Goal: Task Accomplishment & Management: Use online tool/utility

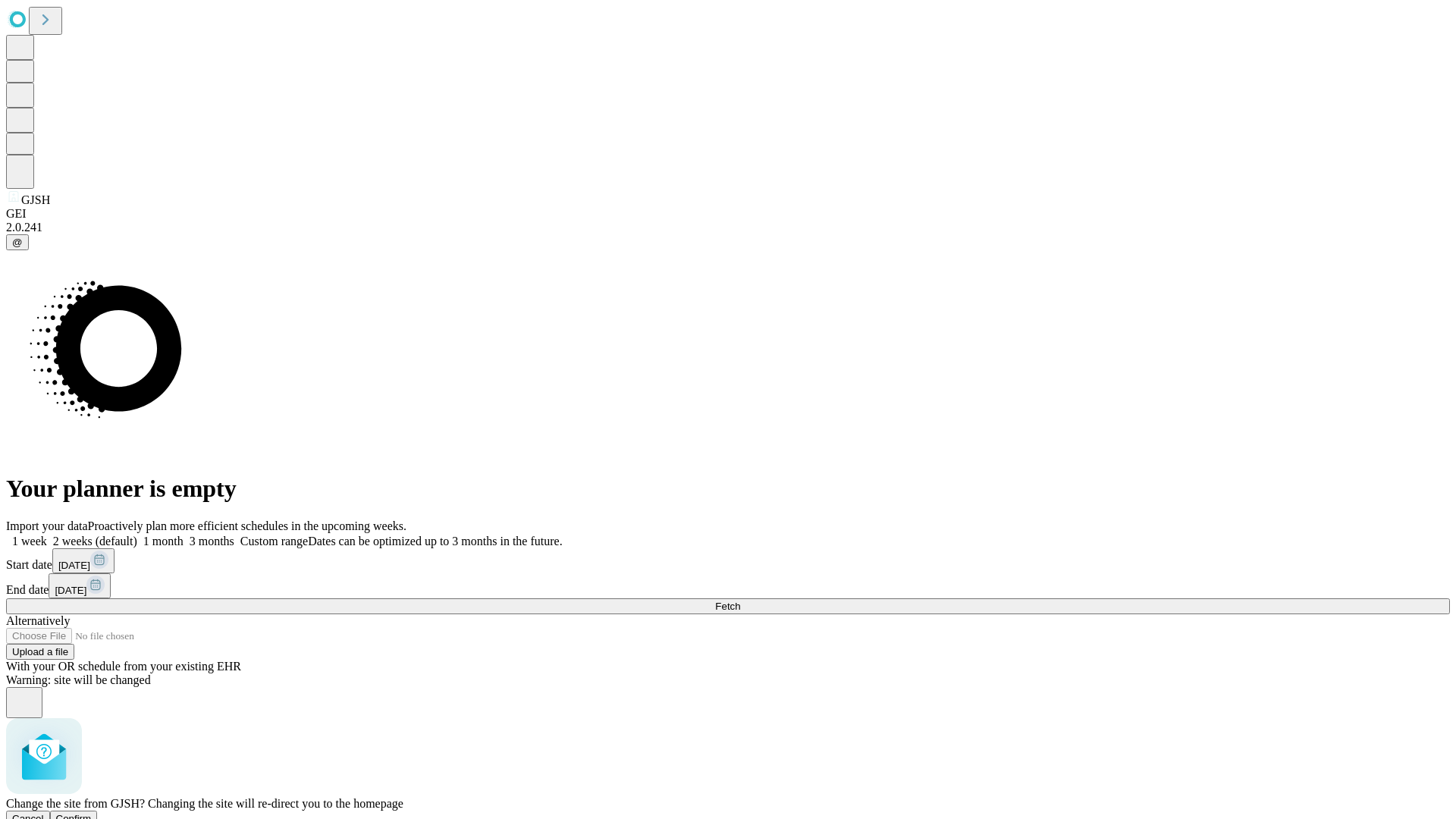
click at [92, 813] on span "Confirm" at bounding box center [74, 819] width 36 height 12
click at [47, 535] on label "1 week" at bounding box center [26, 542] width 41 height 13
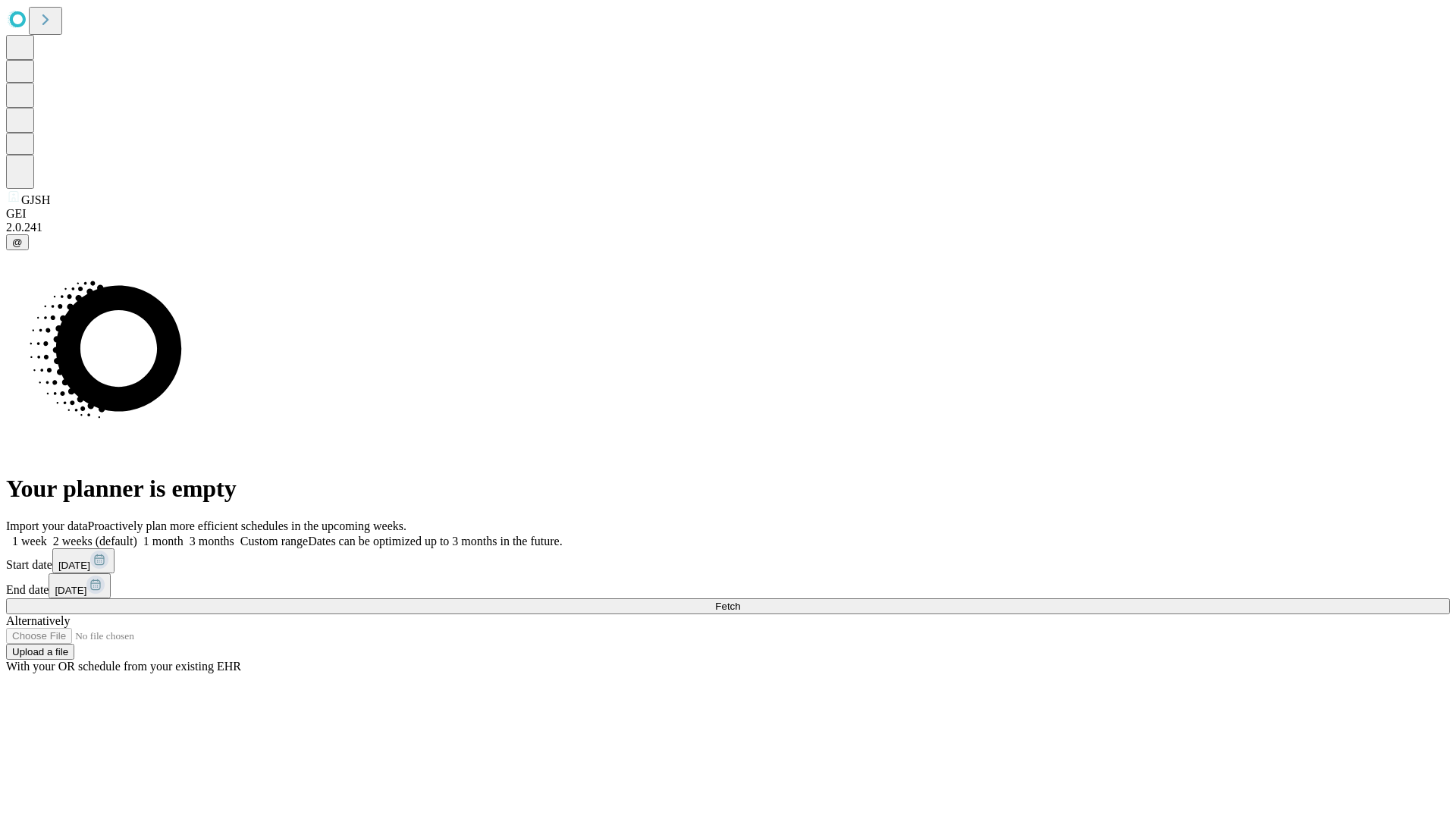
click at [740, 601] on span "Fetch" at bounding box center [728, 607] width 25 height 12
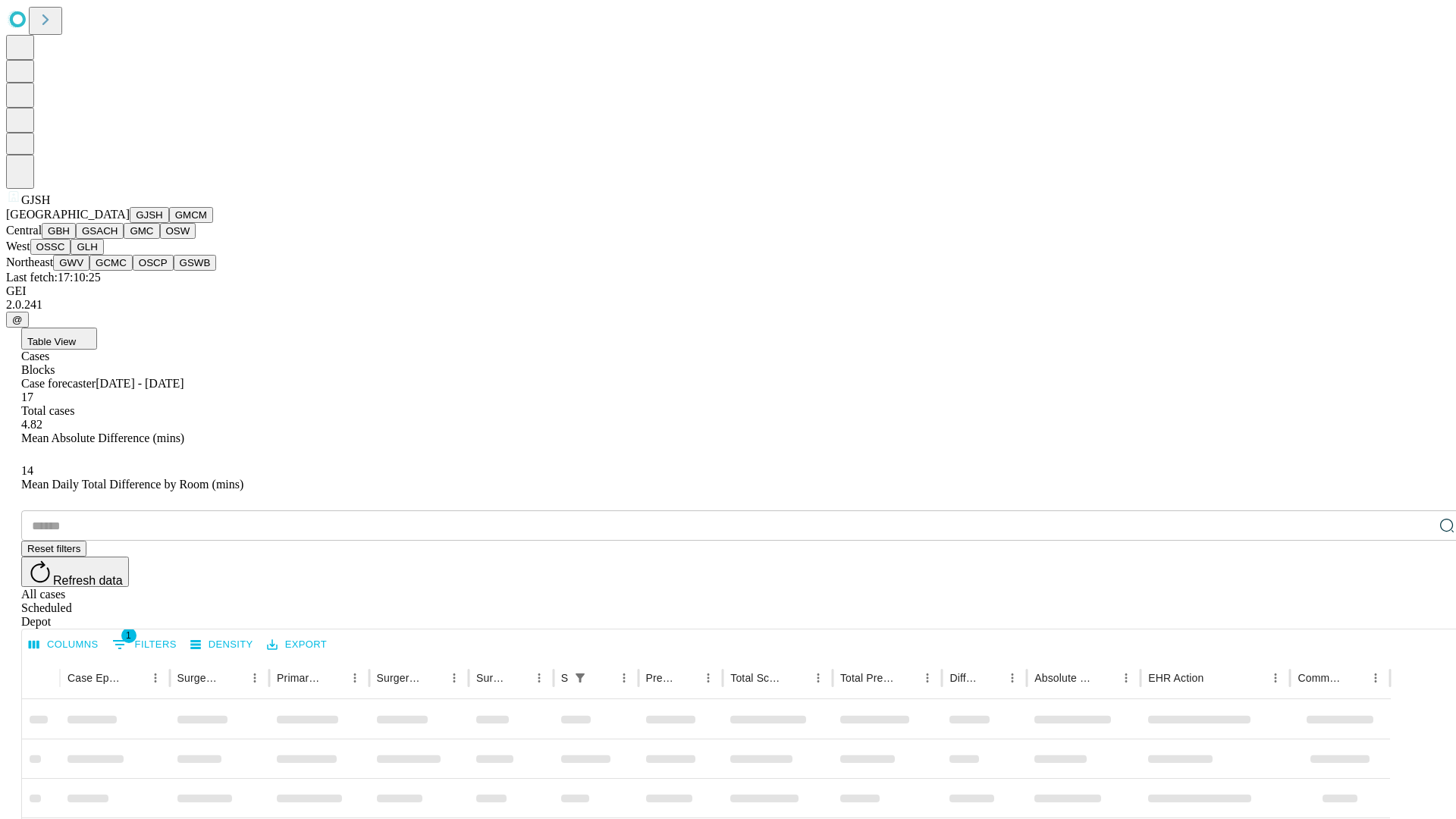
click at [169, 223] on button "GMCM" at bounding box center [190, 214] width 44 height 16
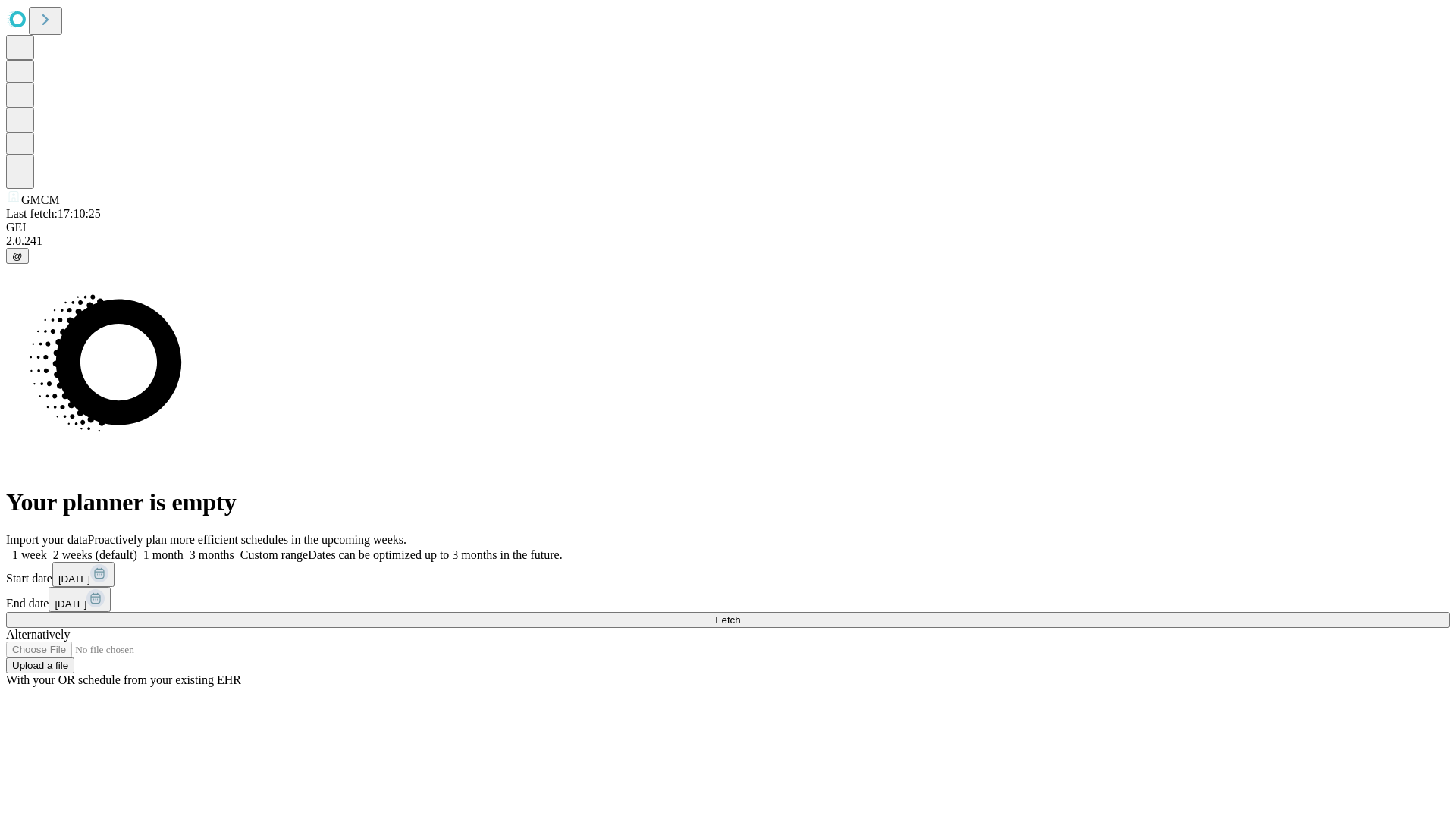
click at [47, 548] on label "1 week" at bounding box center [26, 555] width 41 height 13
click at [740, 614] on span "Fetch" at bounding box center [728, 620] width 25 height 12
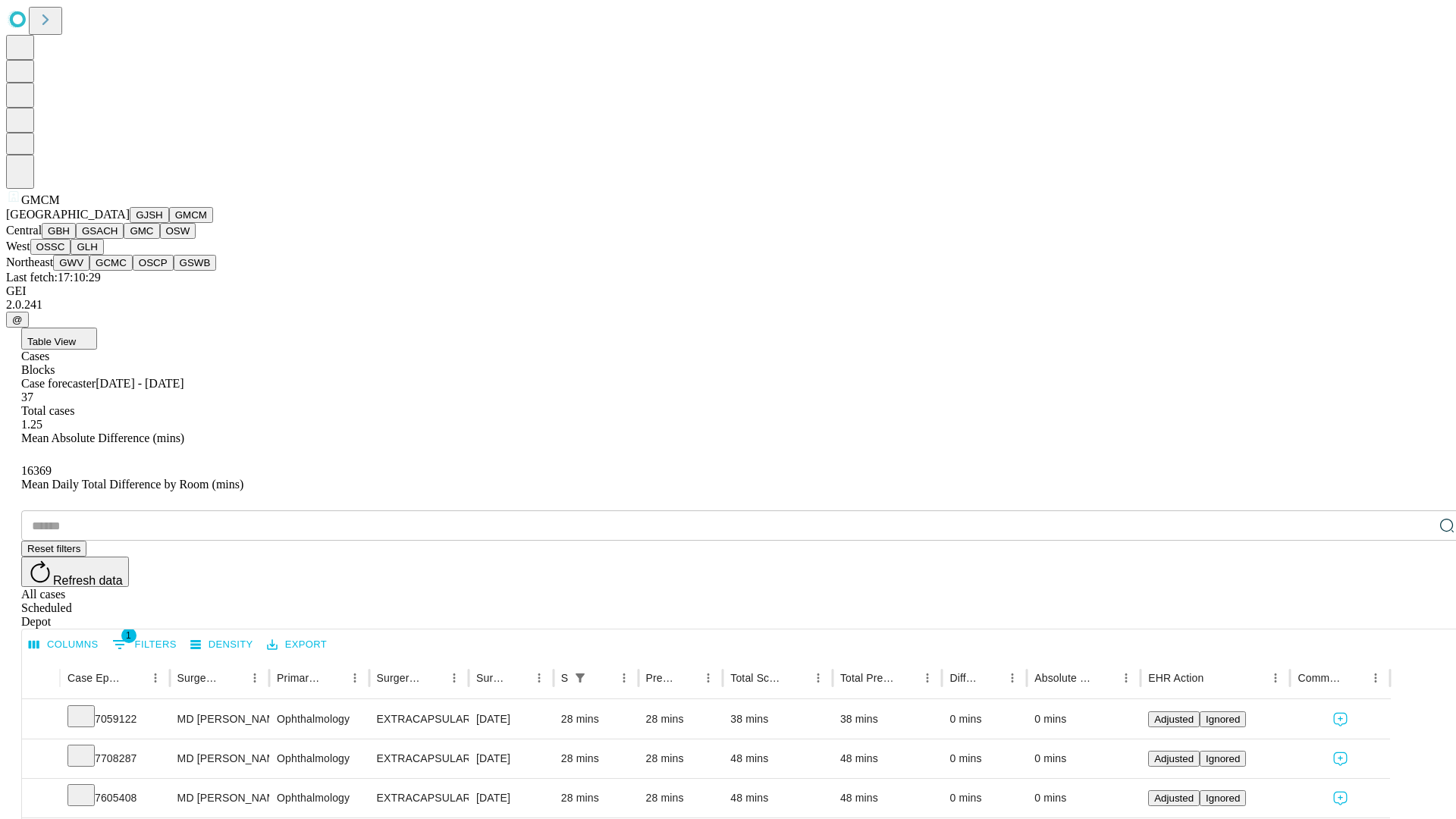
click at [76, 239] on button "GBH" at bounding box center [58, 230] width 34 height 16
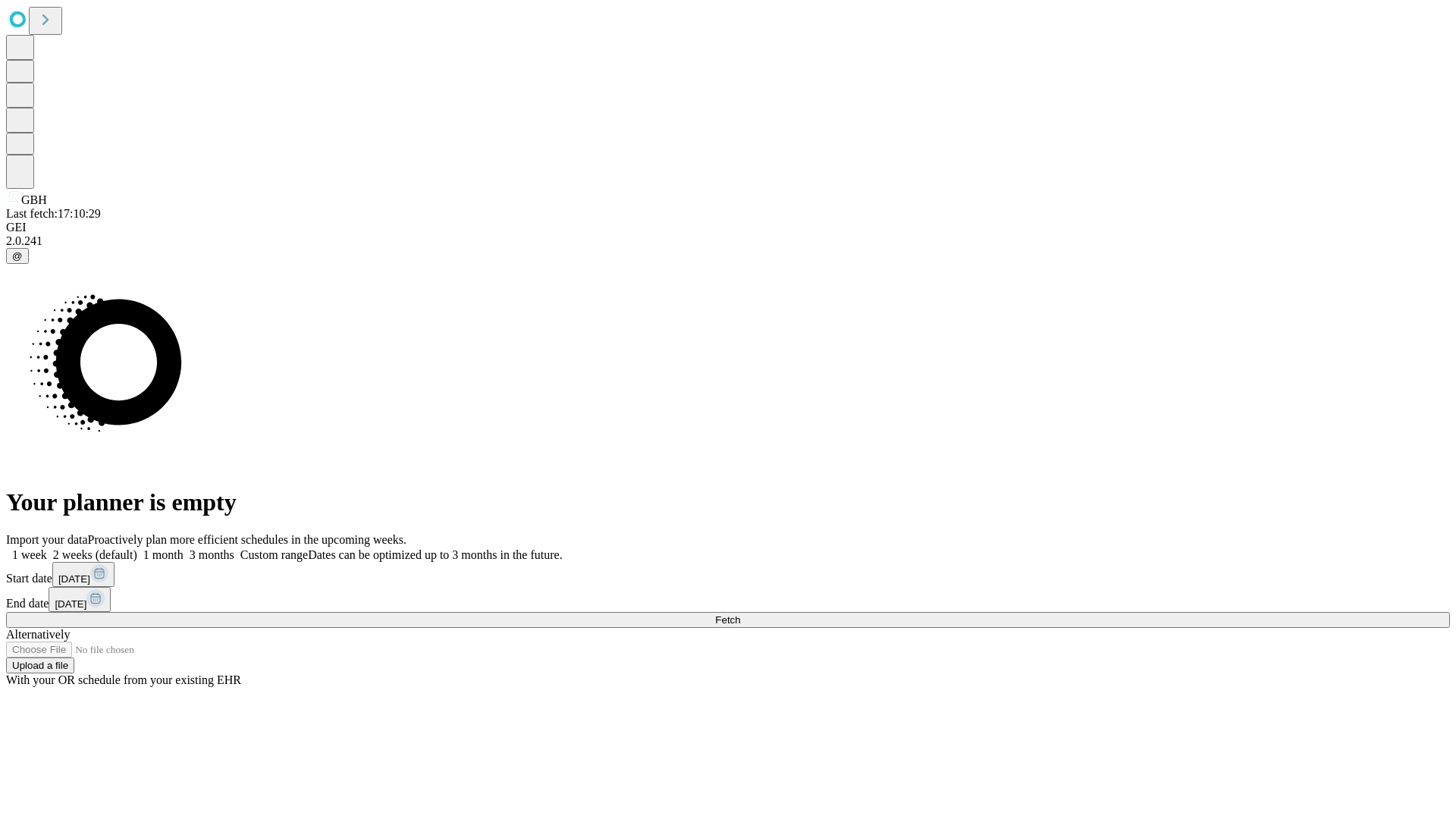
click at [47, 548] on label "1 week" at bounding box center [26, 555] width 41 height 13
click at [740, 614] on span "Fetch" at bounding box center [728, 620] width 25 height 12
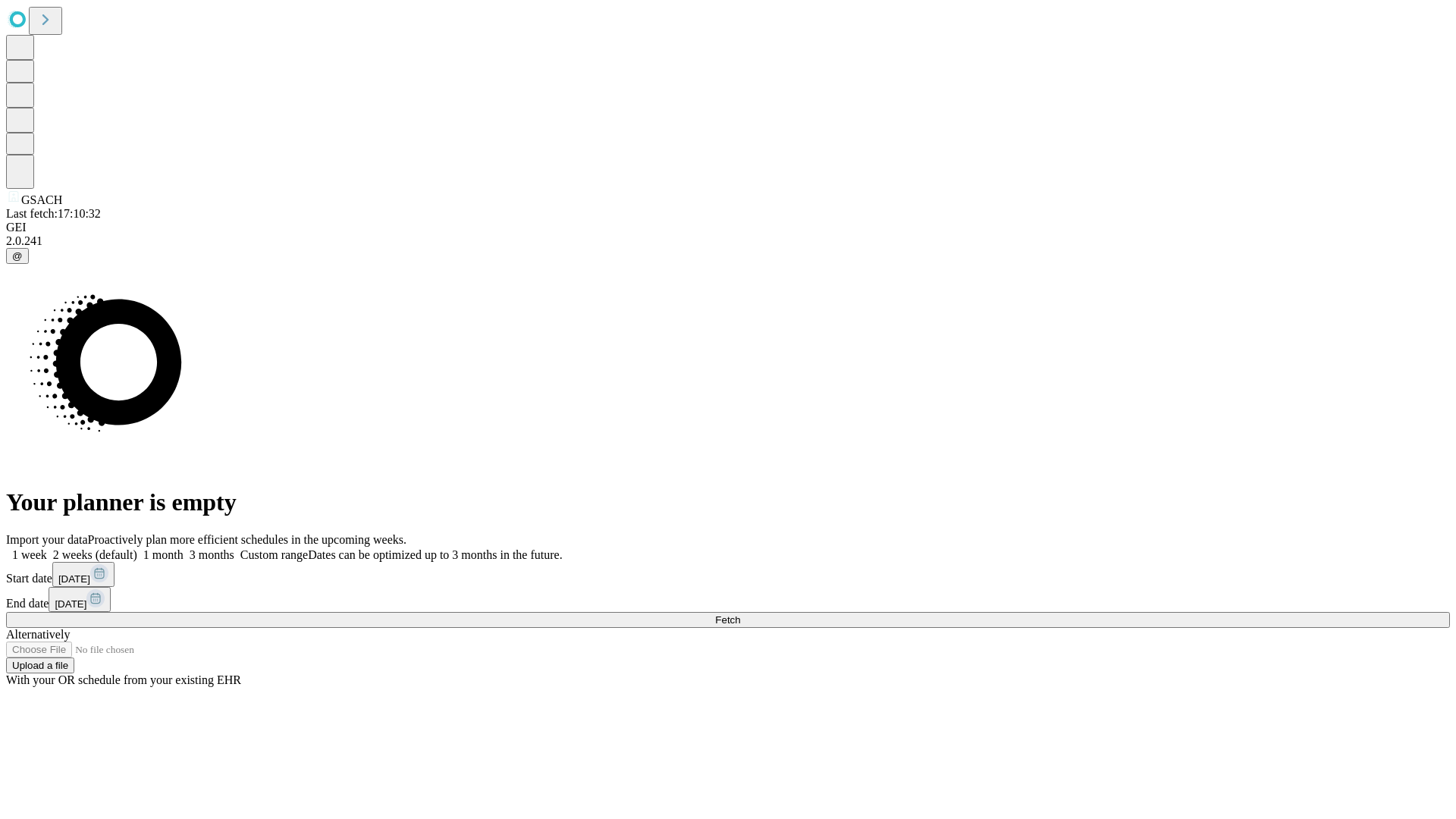
click at [47, 548] on label "1 week" at bounding box center [26, 555] width 41 height 13
click at [740, 614] on span "Fetch" at bounding box center [728, 620] width 25 height 12
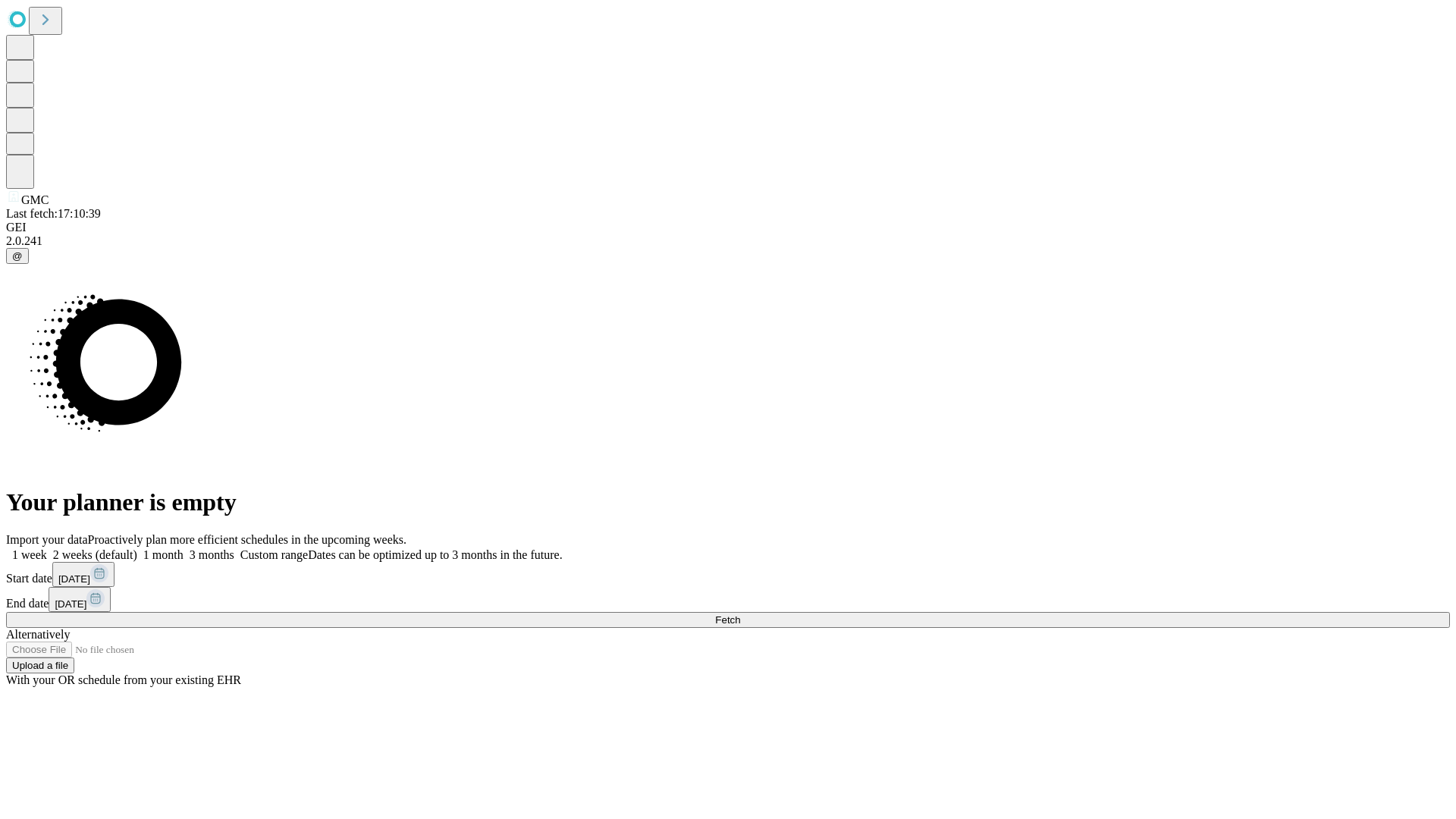
click at [47, 548] on label "1 week" at bounding box center [26, 555] width 41 height 13
click at [740, 614] on span "Fetch" at bounding box center [728, 620] width 25 height 12
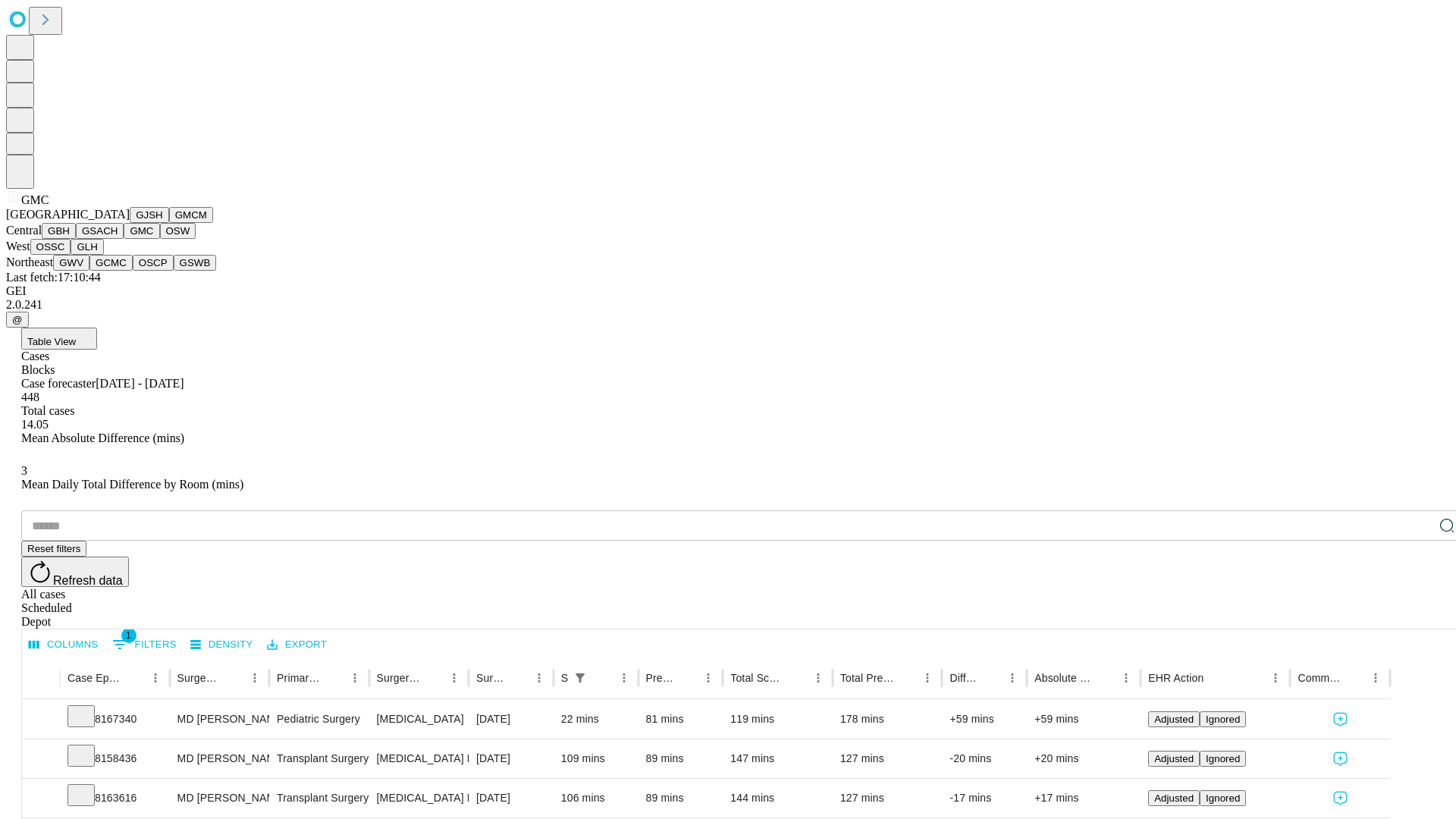
click at [160, 239] on button "OSW" at bounding box center [178, 230] width 36 height 16
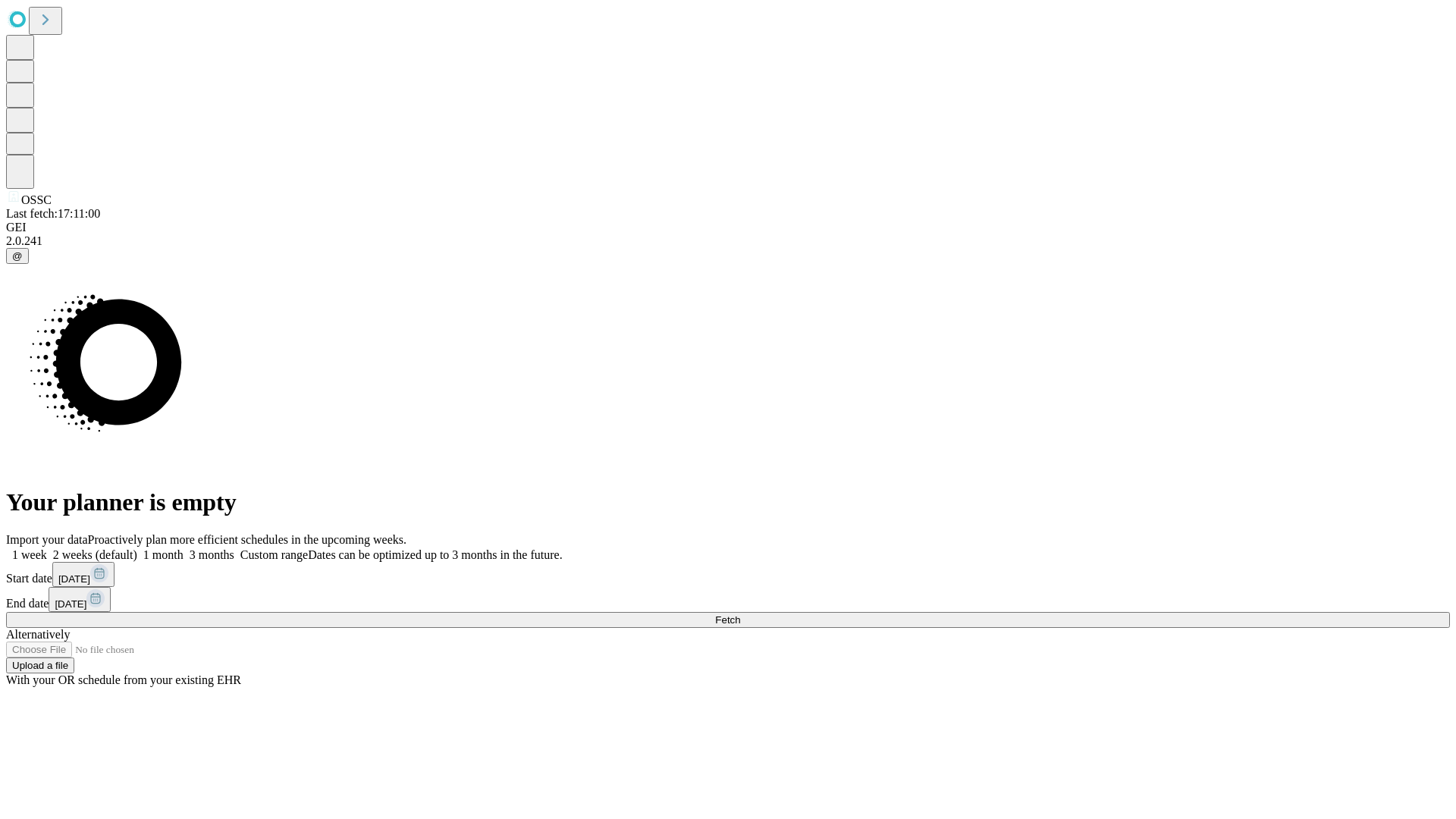
click at [47, 548] on label "1 week" at bounding box center [26, 555] width 41 height 13
click at [740, 614] on span "Fetch" at bounding box center [728, 620] width 25 height 12
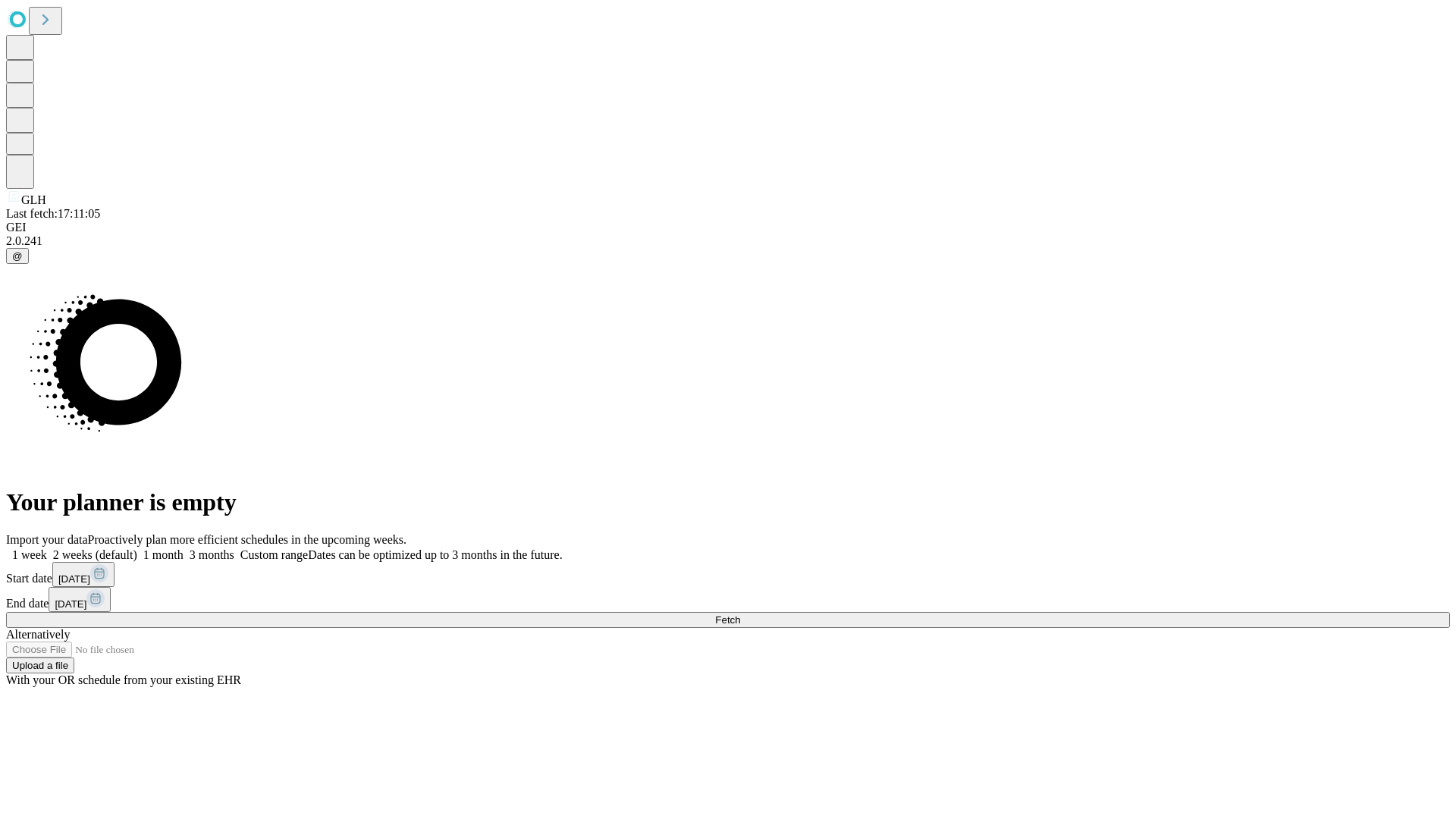
click at [47, 548] on label "1 week" at bounding box center [26, 555] width 41 height 13
click at [740, 614] on span "Fetch" at bounding box center [728, 620] width 25 height 12
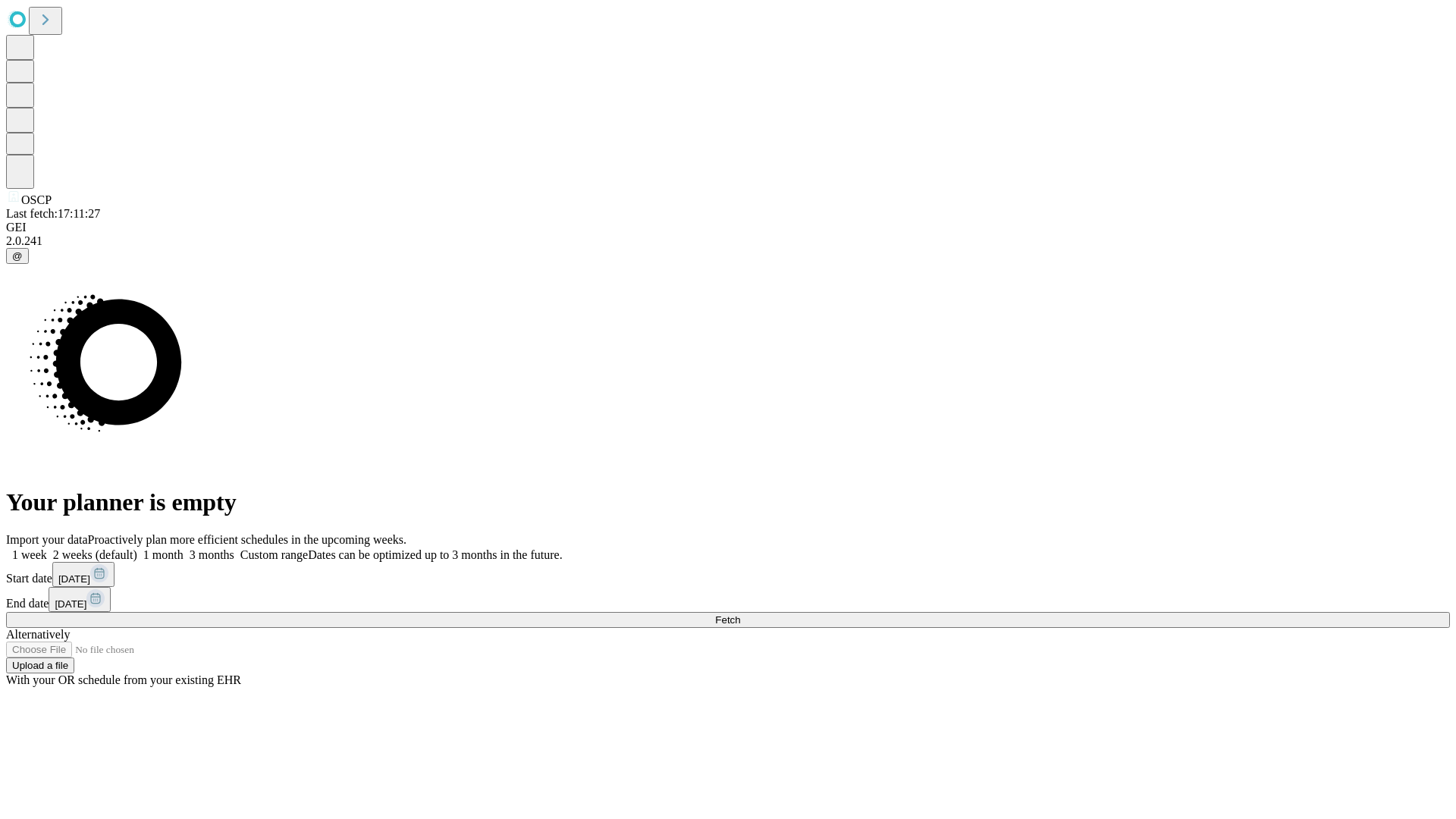
click at [47, 548] on label "1 week" at bounding box center [26, 555] width 41 height 13
click at [740, 614] on span "Fetch" at bounding box center [728, 620] width 25 height 12
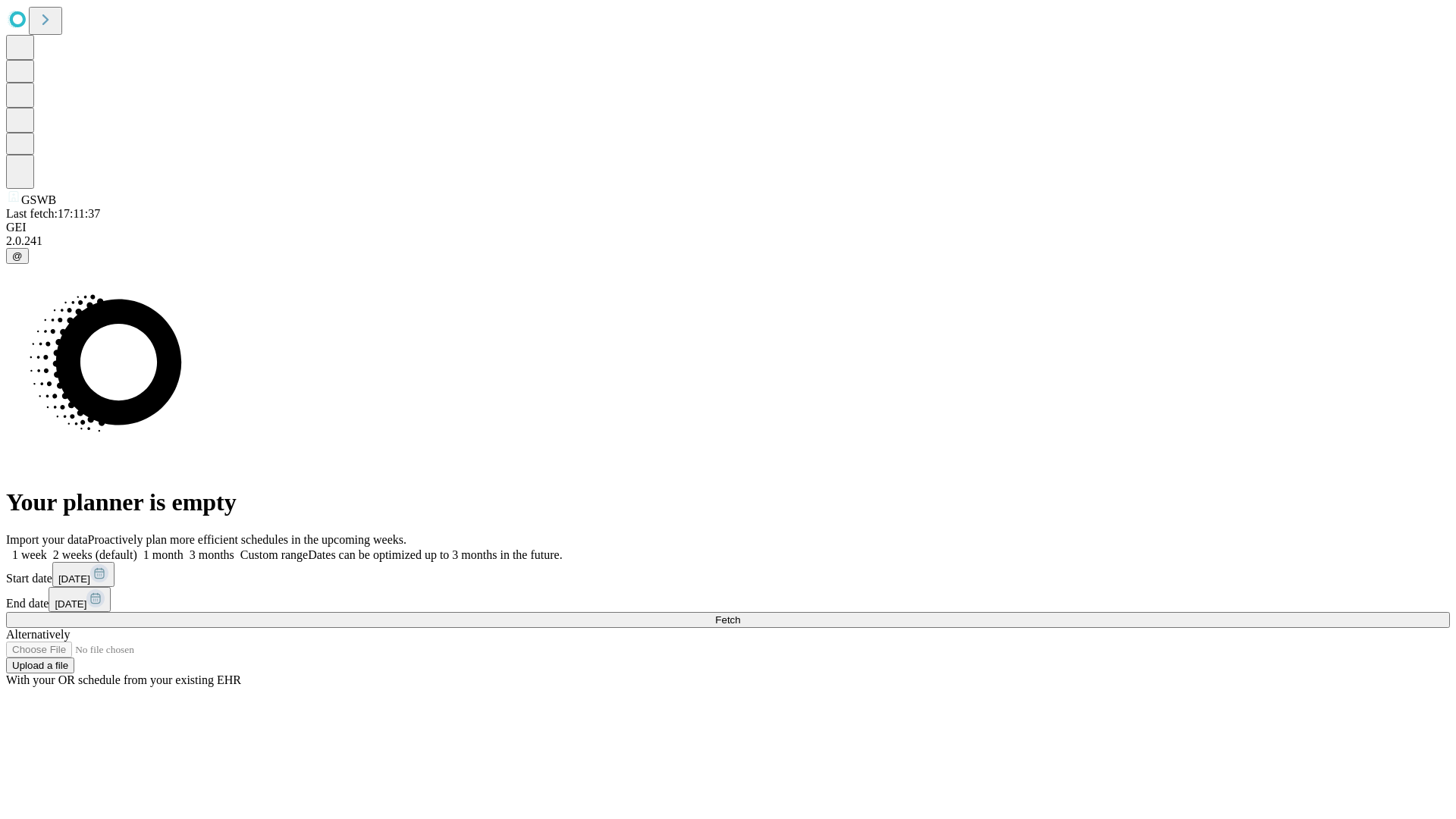
click at [47, 548] on label "1 week" at bounding box center [26, 555] width 41 height 13
click at [740, 614] on span "Fetch" at bounding box center [728, 620] width 25 height 12
